Goal: Obtain resource: Download file/media

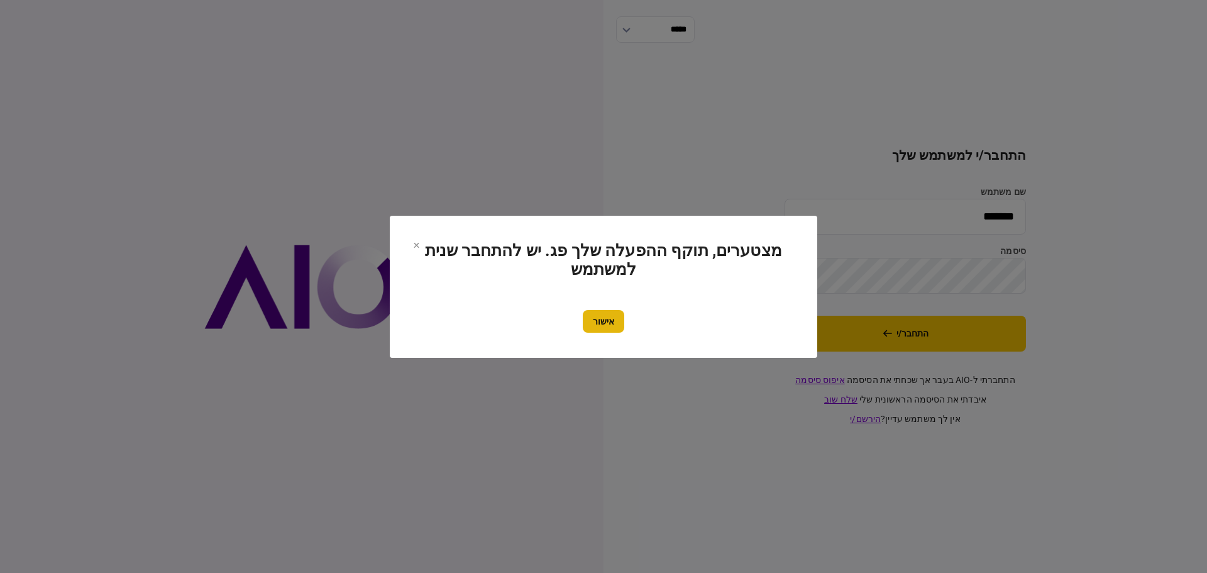
click at [595, 321] on button "אישור" at bounding box center [603, 321] width 41 height 23
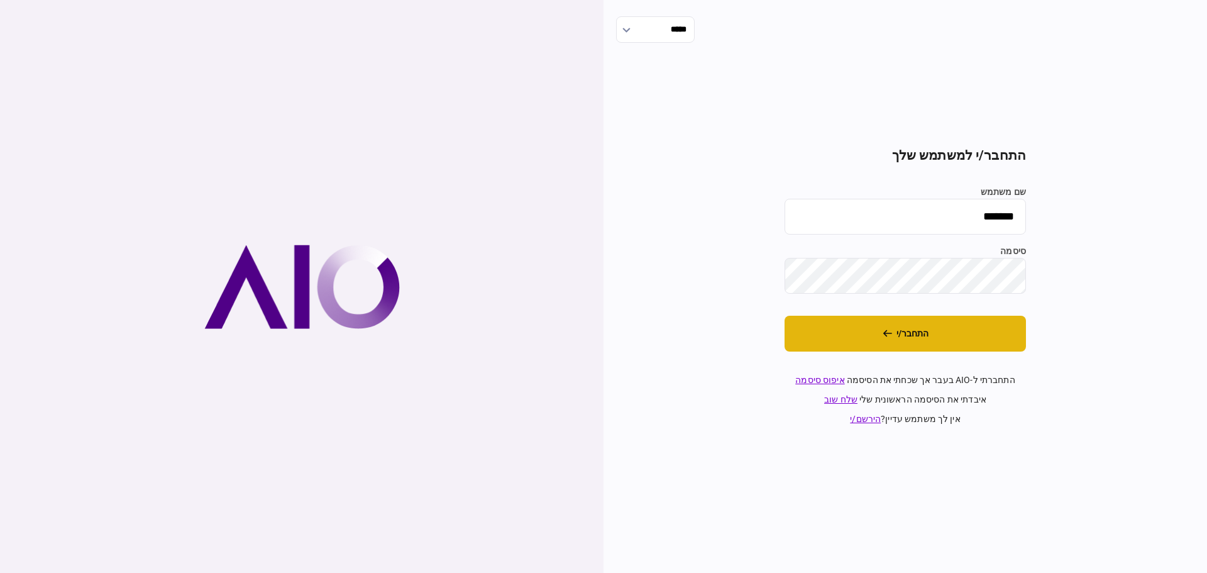
click at [877, 336] on button "התחבר/י" at bounding box center [904, 334] width 241 height 36
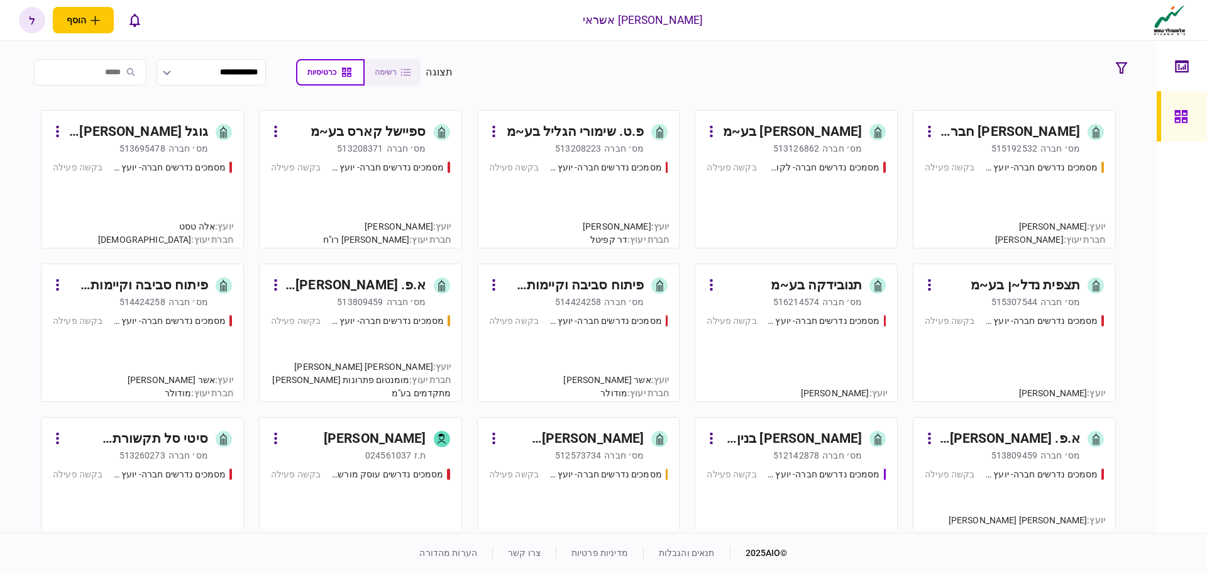
click at [815, 314] on div "מסמכים נדרשים חברה- יועץ - תהליך חברה בקשה פעילה" at bounding box center [795, 352] width 179 height 76
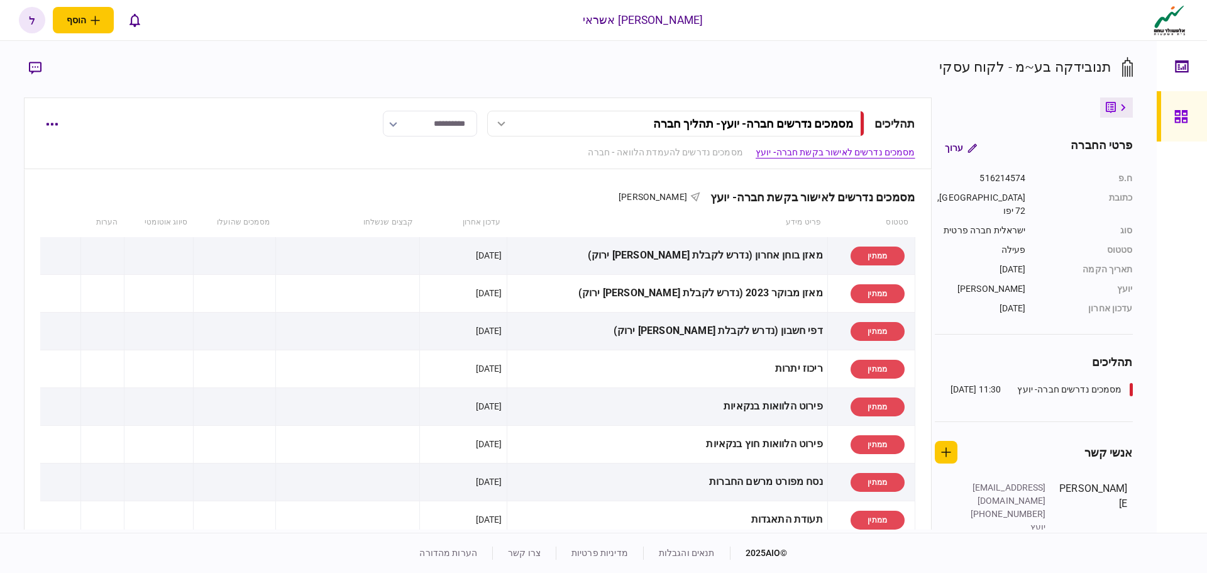
click at [1184, 116] on icon at bounding box center [1181, 116] width 14 height 14
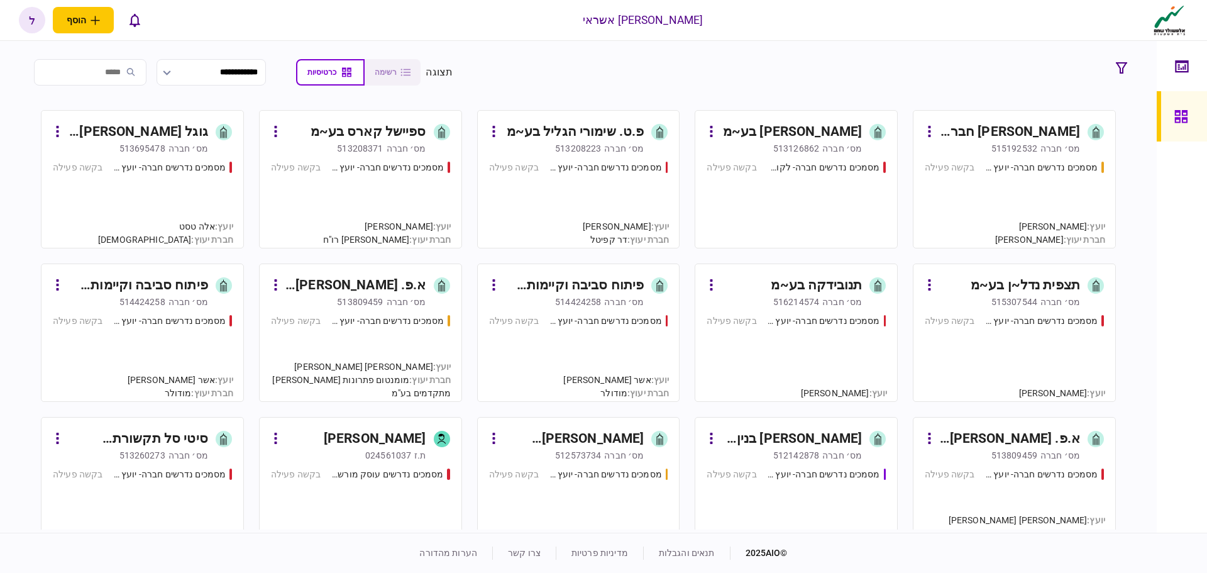
click at [809, 417] on link "[PERSON_NAME] ופיתוח בע~מ [PERSON_NAME]׳ חברה 512142878 מסמכים נדרשים חברה- יוע…" at bounding box center [796, 486] width 203 height 138
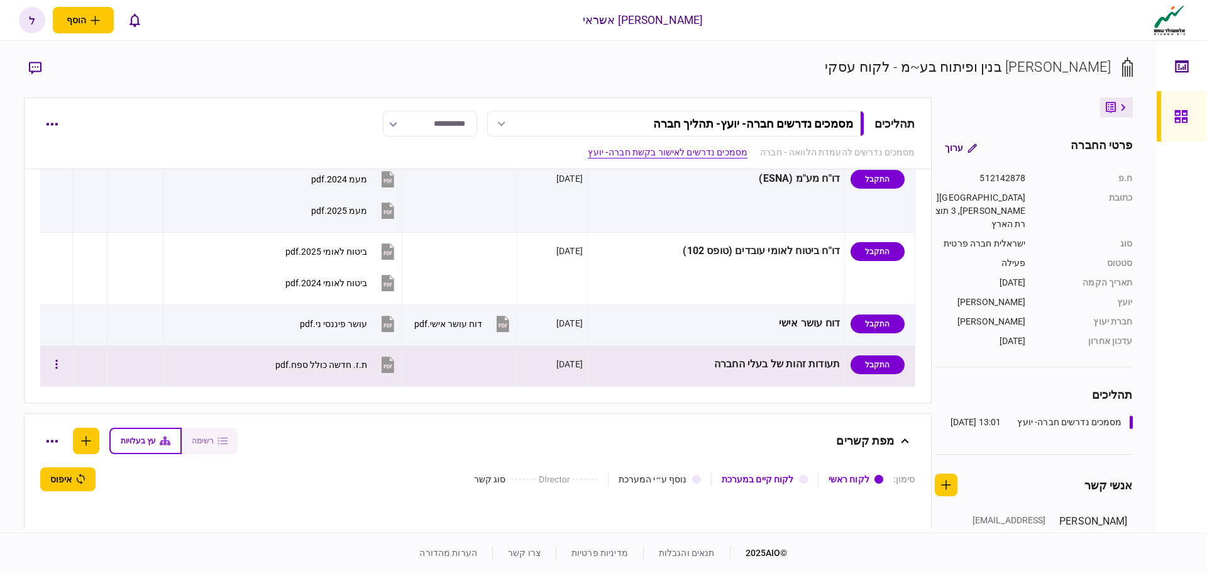
scroll to position [1121, 0]
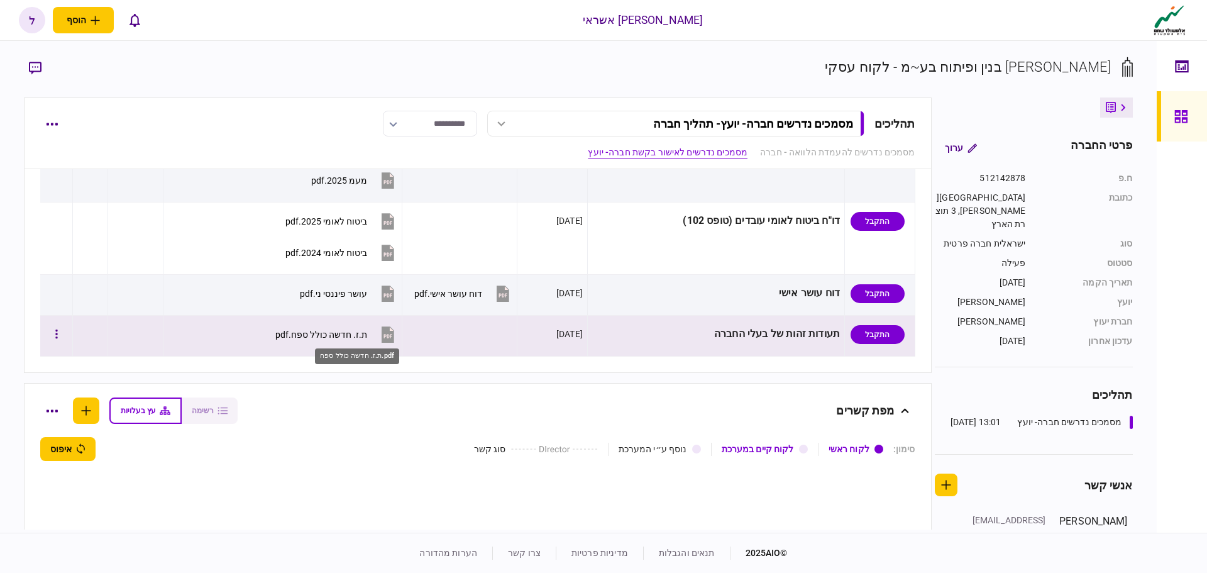
click at [367, 335] on div "ת.ז. חדשה כולל ספח.pdf" at bounding box center [321, 334] width 92 height 10
click at [373, 339] on button "ת.ז. חדשה כולל ספח.pdf" at bounding box center [336, 334] width 122 height 28
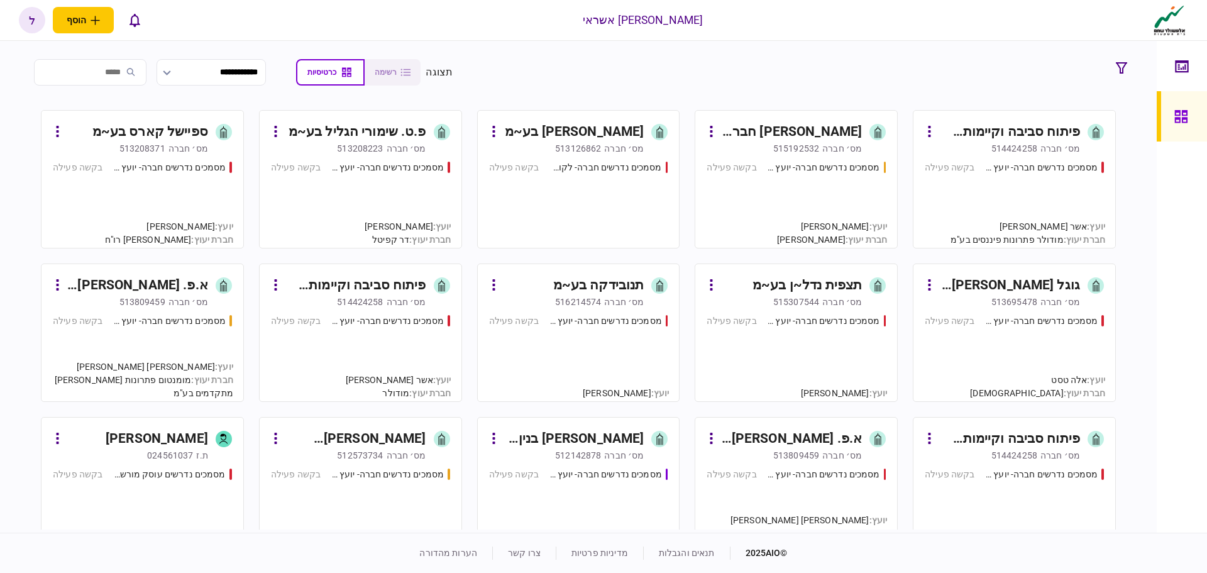
click at [128, 77] on input "search" at bounding box center [90, 72] width 113 height 26
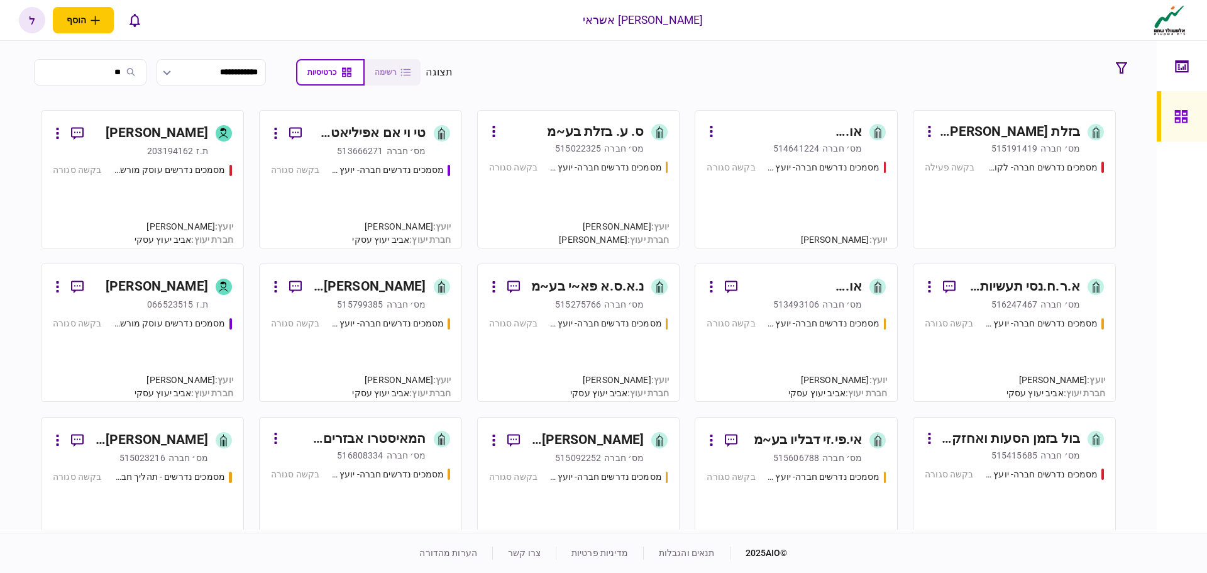
click at [123, 74] on input "**" at bounding box center [90, 72] width 113 height 26
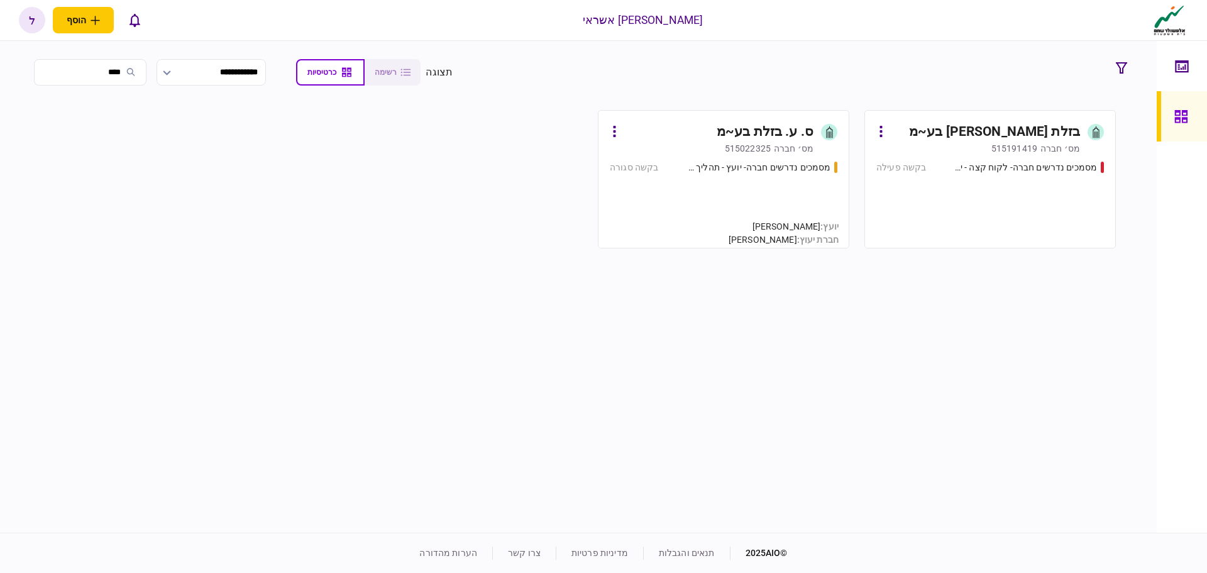
type input "****"
click at [1026, 155] on link "בזלת [PERSON_NAME] בע~מ [PERSON_NAME]׳ חברה 515191419 מסמכים נדרשים חברה- לקוח …" at bounding box center [989, 179] width 251 height 138
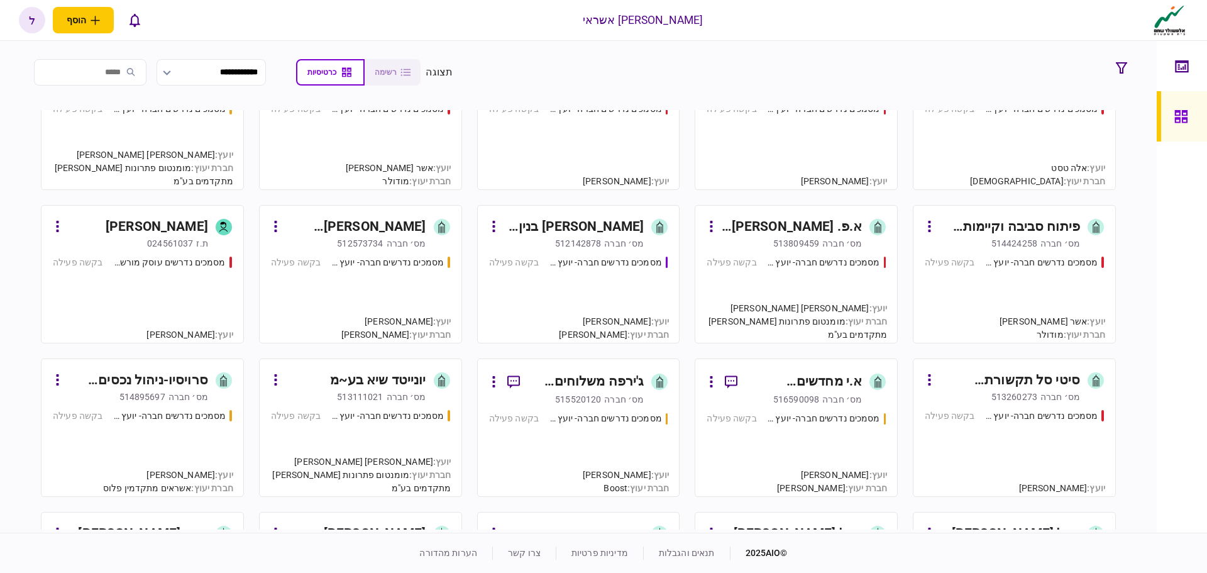
scroll to position [63, 0]
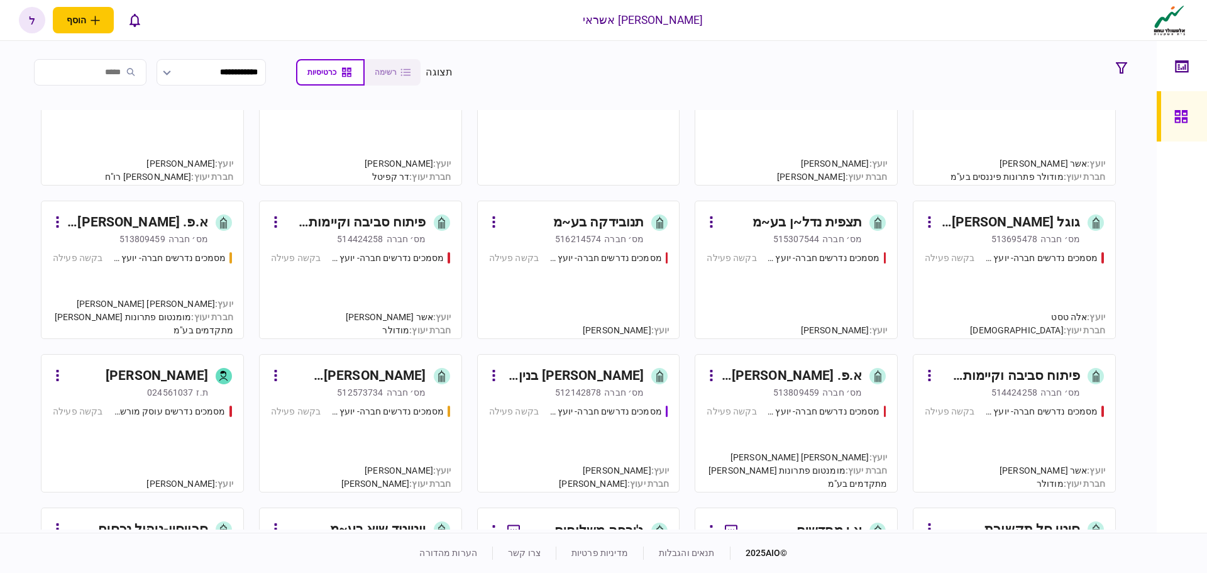
click at [119, 73] on input "search" at bounding box center [90, 72] width 113 height 26
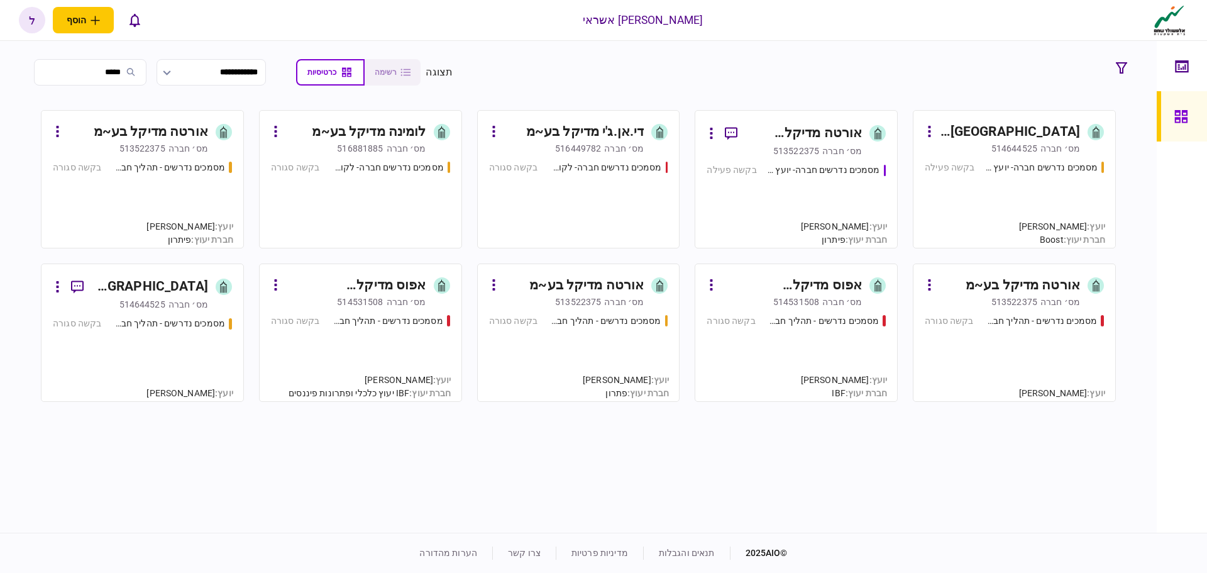
scroll to position [0, 0]
type input "*****"
click at [1047, 154] on div "מס׳ חברה" at bounding box center [1060, 148] width 40 height 13
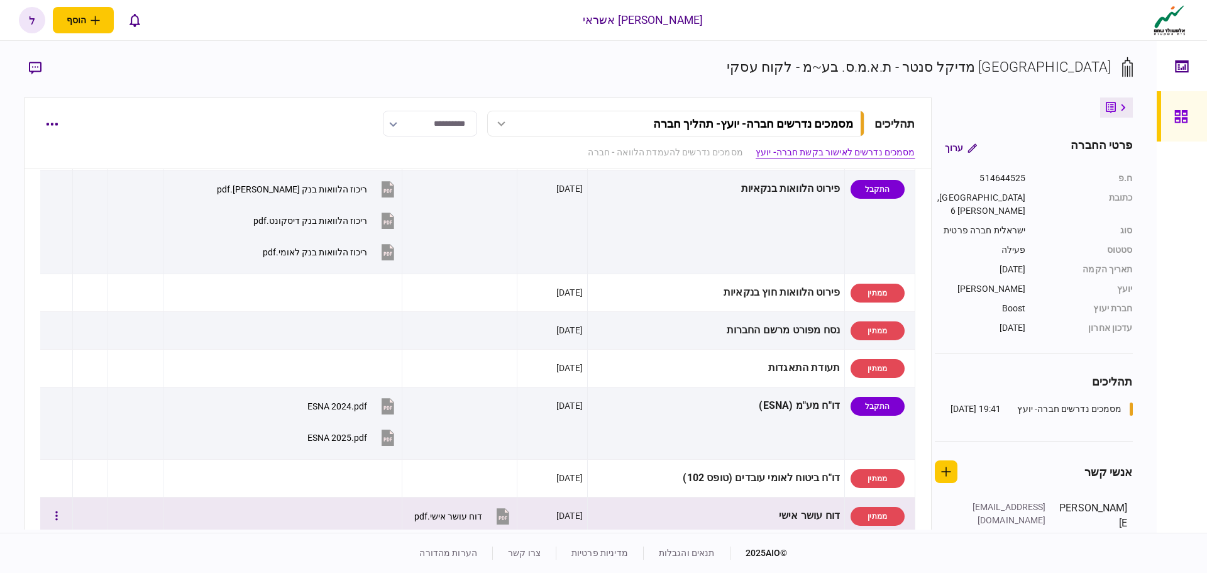
scroll to position [377, 0]
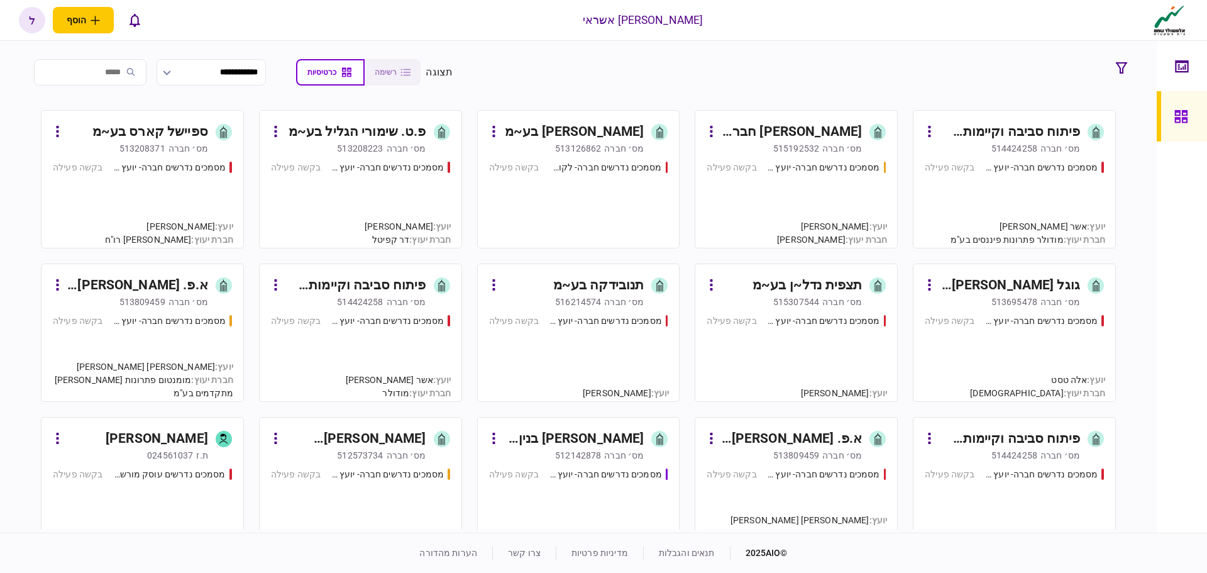
click at [809, 176] on div "מסמכים נדרשים חברה- יועץ - תהליך חברה בקשה פעילה" at bounding box center [795, 199] width 179 height 76
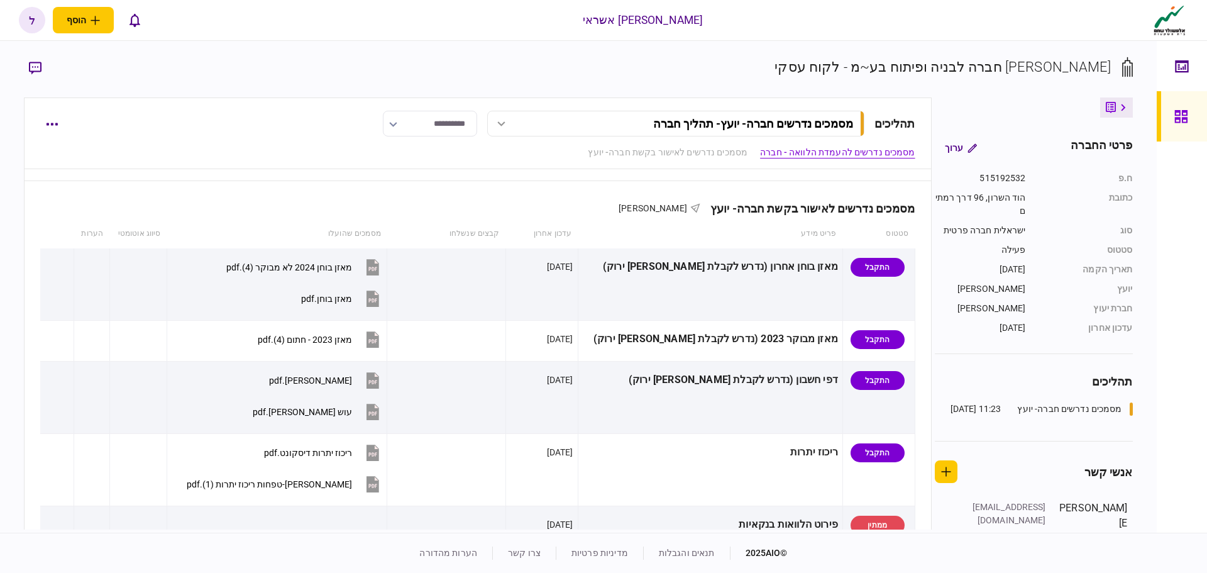
scroll to position [314, 0]
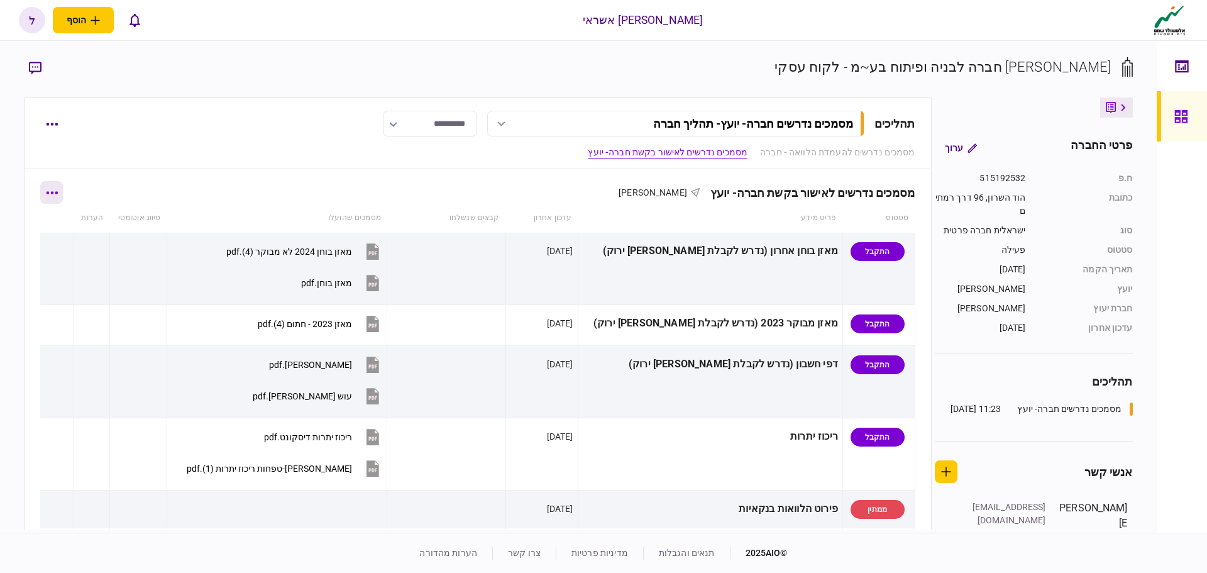
click at [57, 193] on icon "button" at bounding box center [52, 192] width 12 height 3
click at [68, 275] on span "הורד מסמכים" at bounding box center [70, 272] width 58 height 15
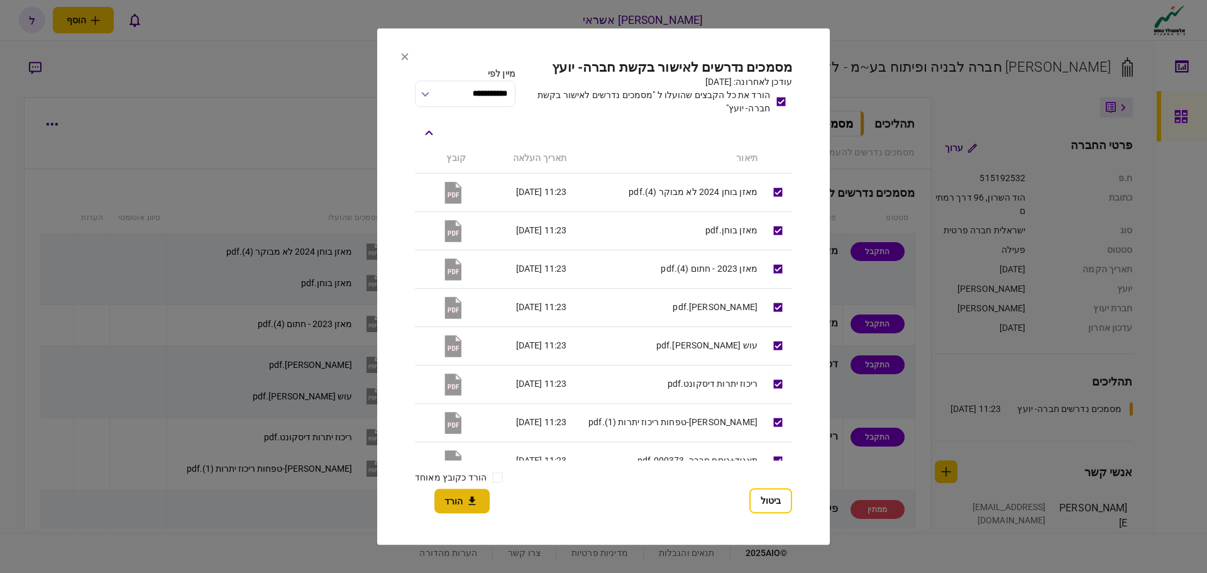
click at [468, 498] on icon "button" at bounding box center [472, 501] width 15 height 12
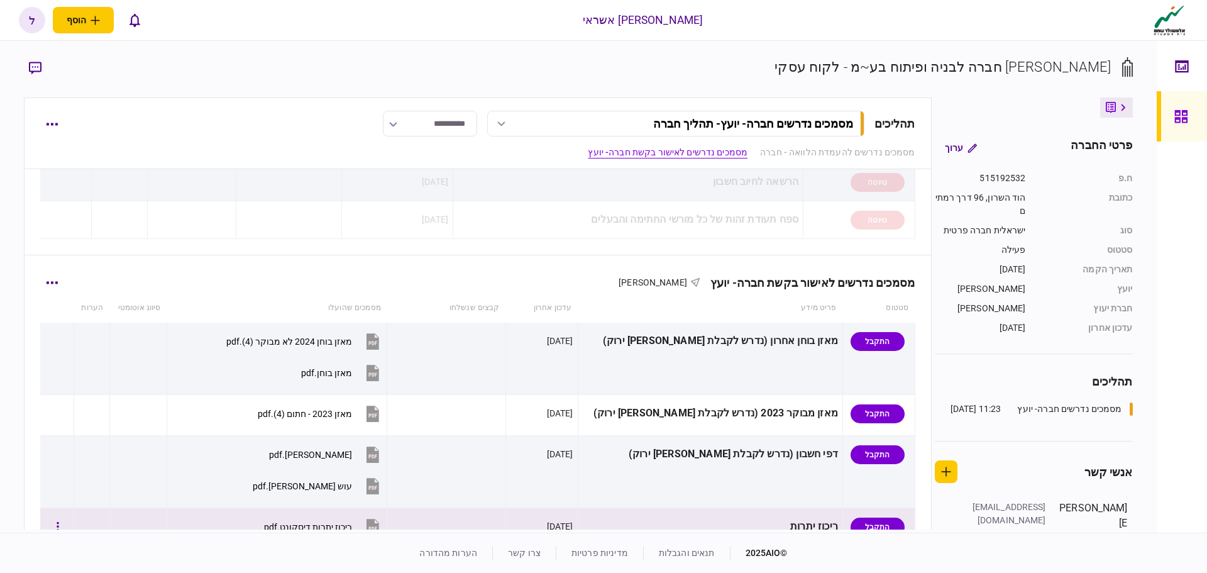
scroll to position [189, 0]
